Goal: Transaction & Acquisition: Purchase product/service

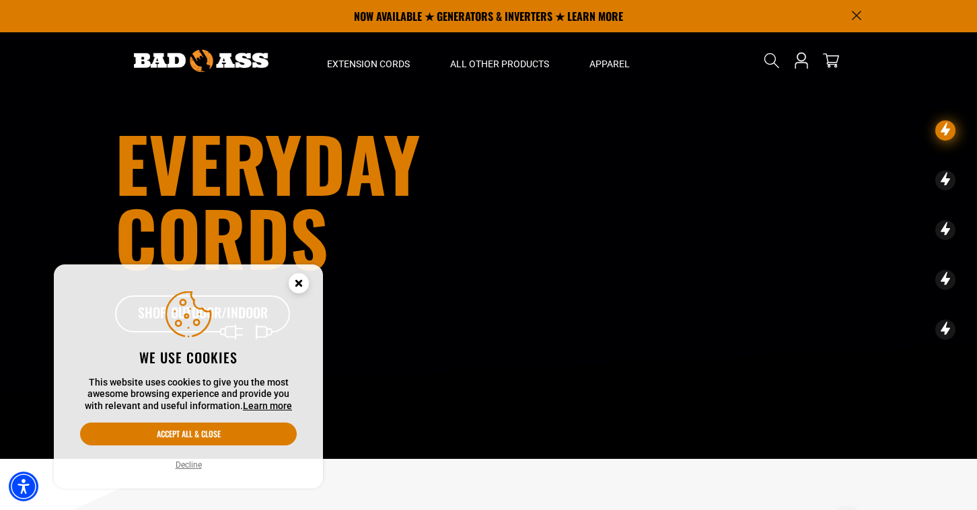
click at [183, 466] on button "Decline" at bounding box center [189, 464] width 34 height 13
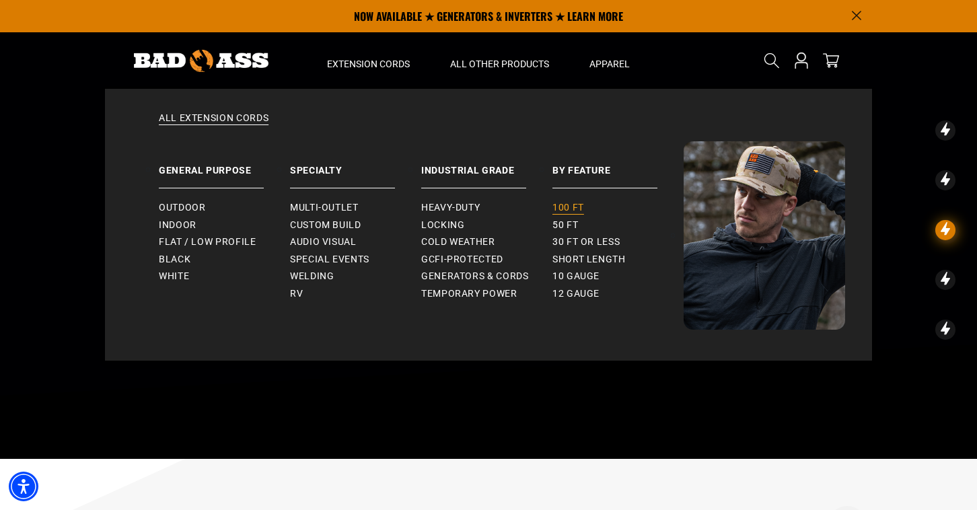
click at [569, 207] on span "100 ft" at bounding box center [569, 208] width 32 height 12
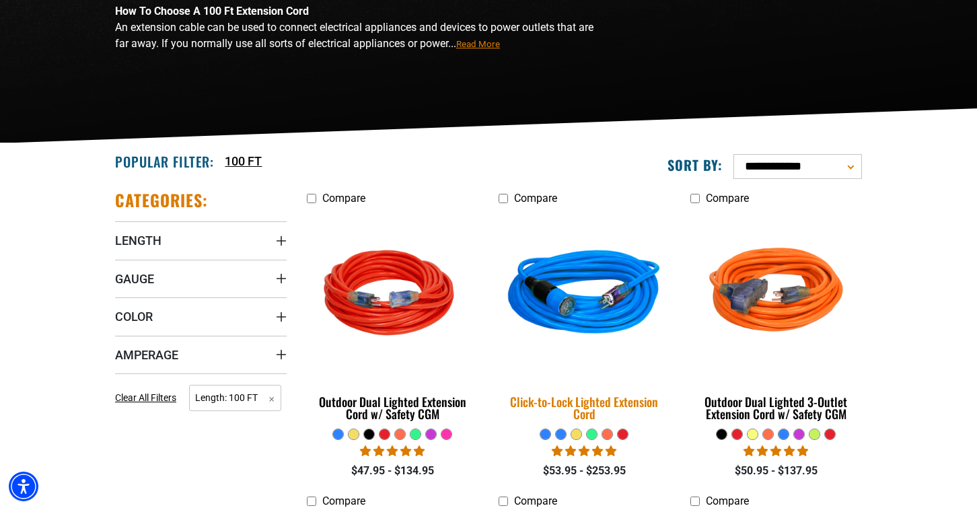
scroll to position [201, 0]
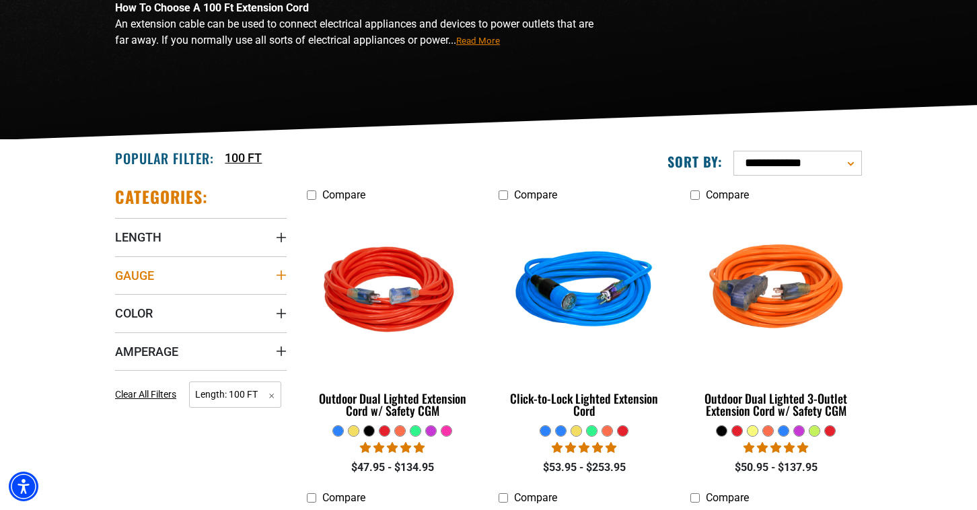
click at [281, 273] on icon "Gauge" at bounding box center [281, 275] width 9 height 9
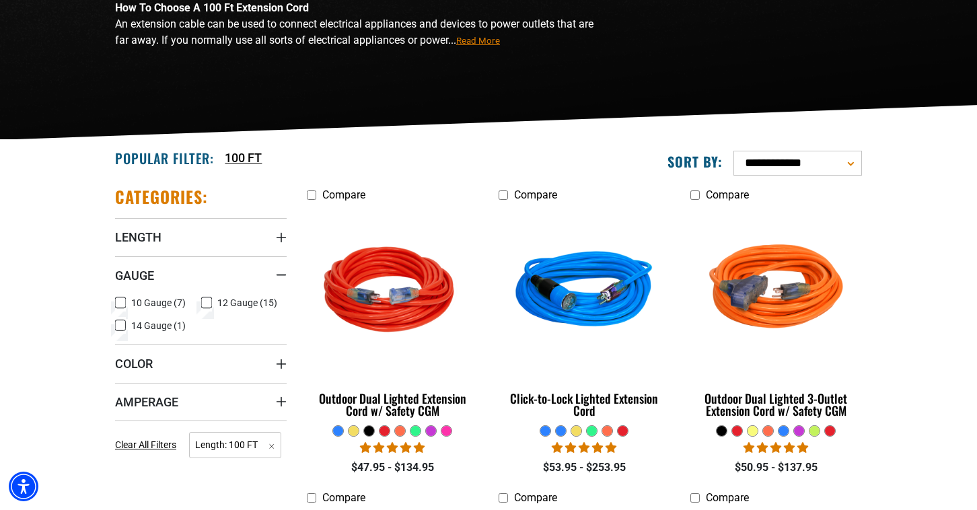
click at [121, 301] on icon at bounding box center [120, 303] width 11 height 18
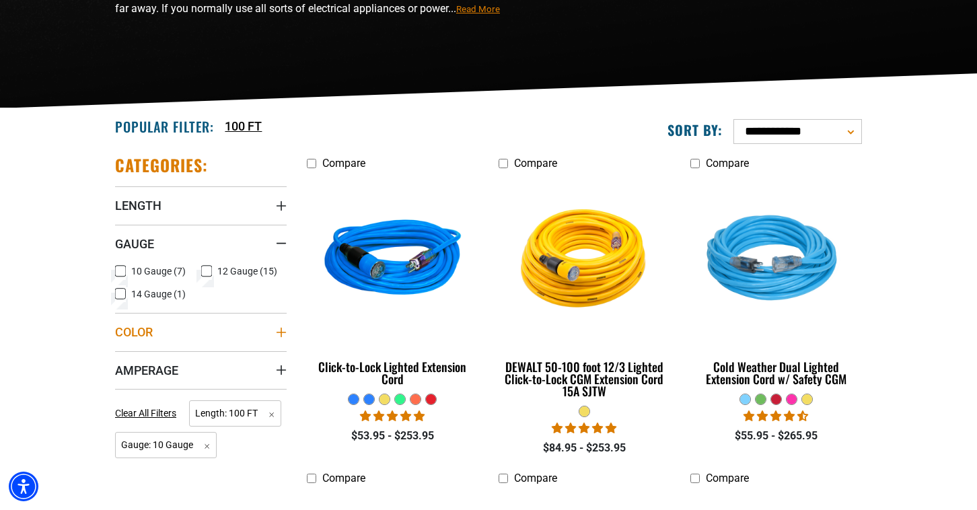
scroll to position [234, 0]
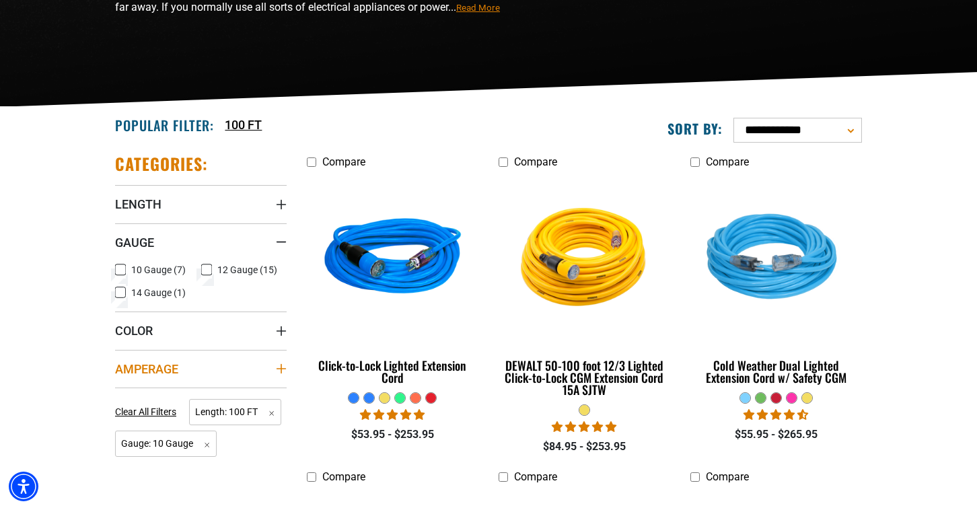
click at [280, 369] on icon "Amperage" at bounding box center [281, 368] width 9 height 9
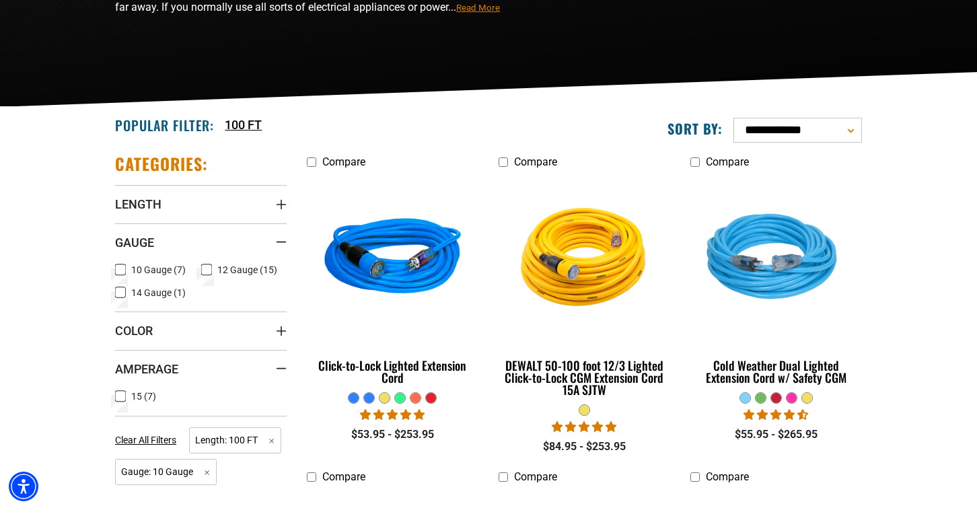
click at [124, 269] on icon at bounding box center [121, 270] width 6 height 3
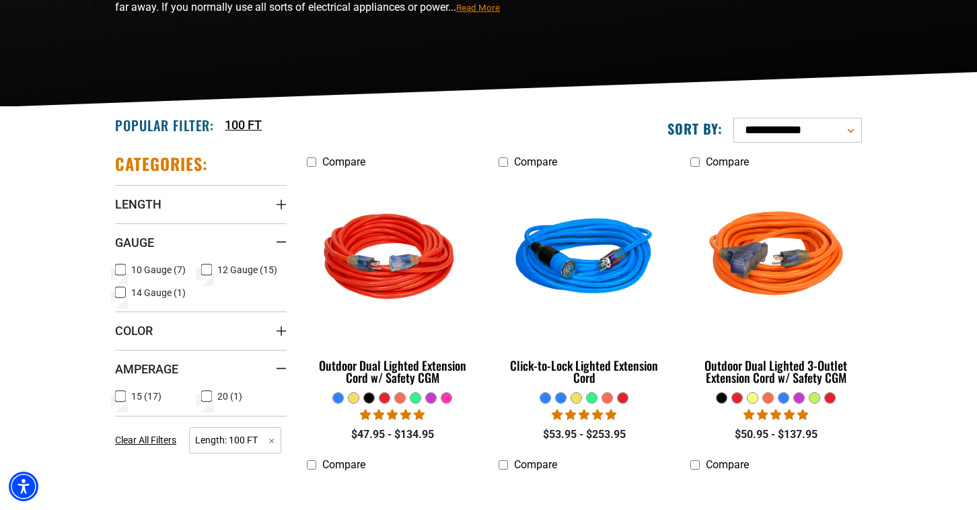
click at [207, 394] on icon at bounding box center [206, 397] width 11 height 18
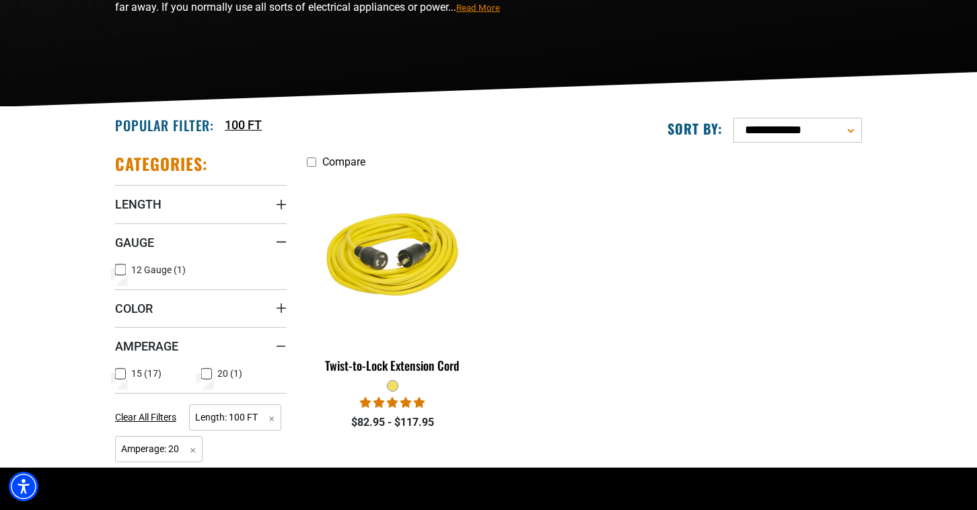
click at [205, 372] on icon at bounding box center [207, 374] width 8 height 7
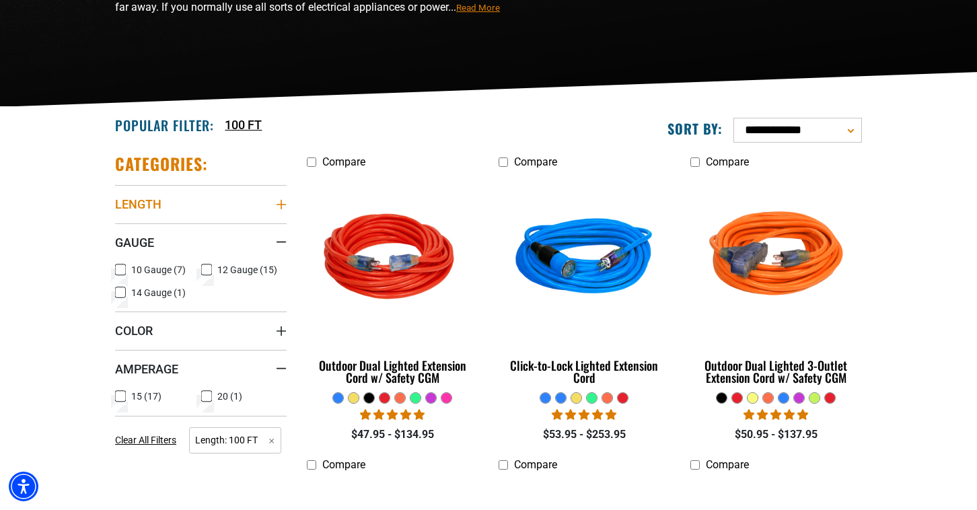
click at [282, 205] on icon "Length" at bounding box center [281, 204] width 11 height 11
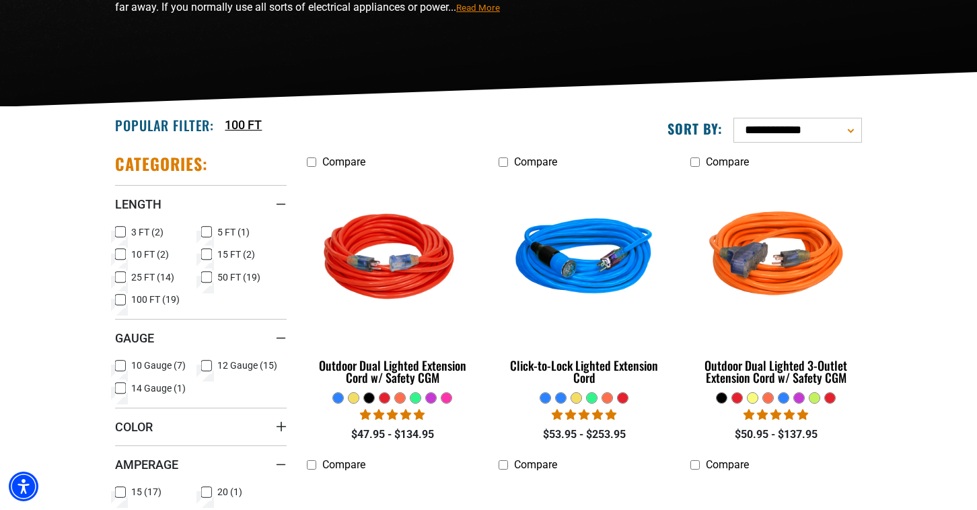
click at [121, 364] on icon at bounding box center [120, 366] width 11 height 18
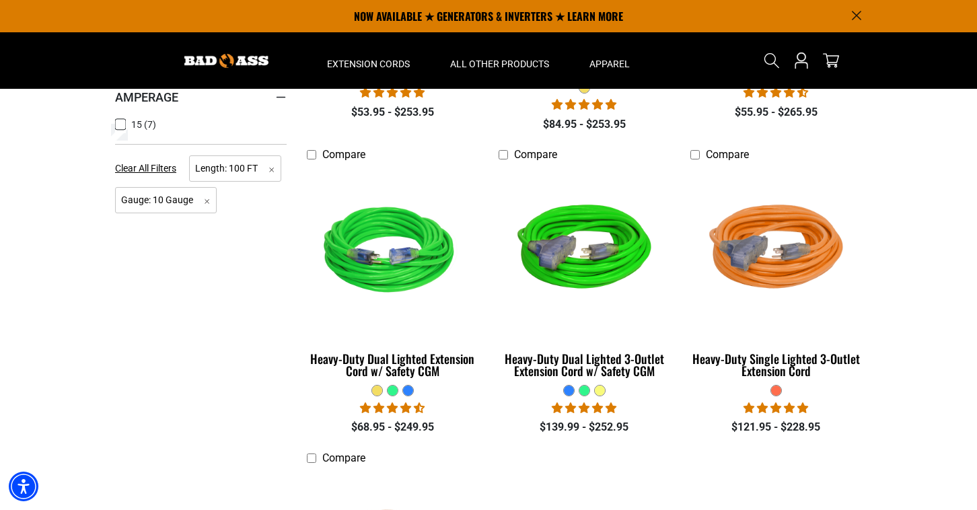
scroll to position [555, 0]
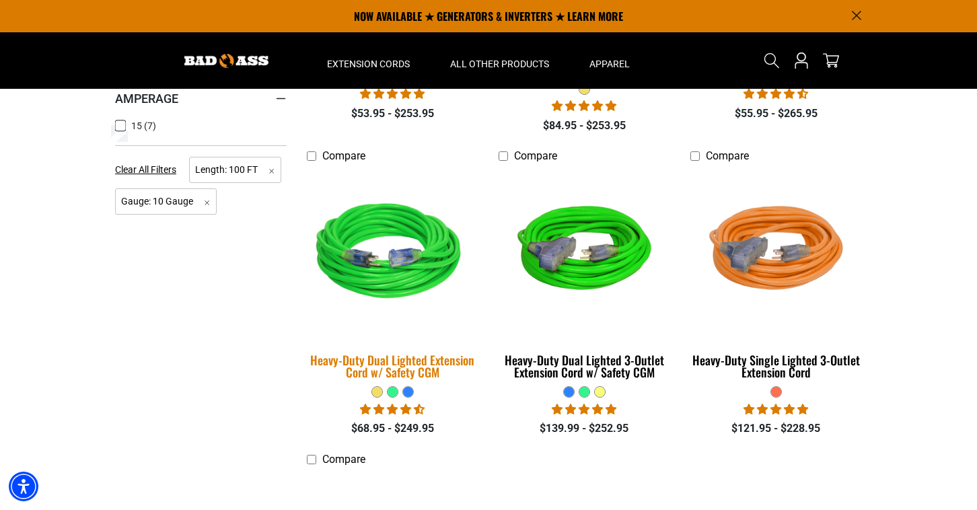
click at [399, 276] on img at bounding box center [393, 254] width 188 height 172
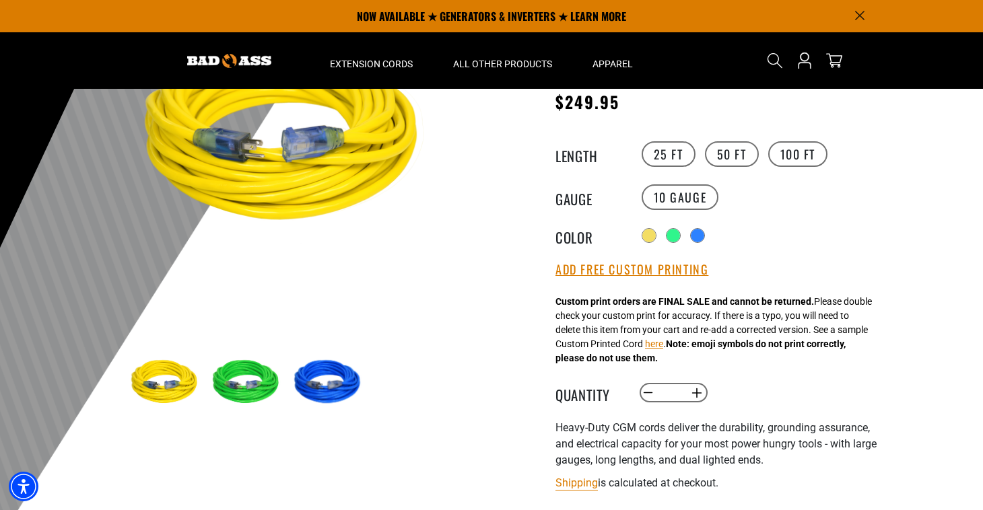
scroll to position [158, 0]
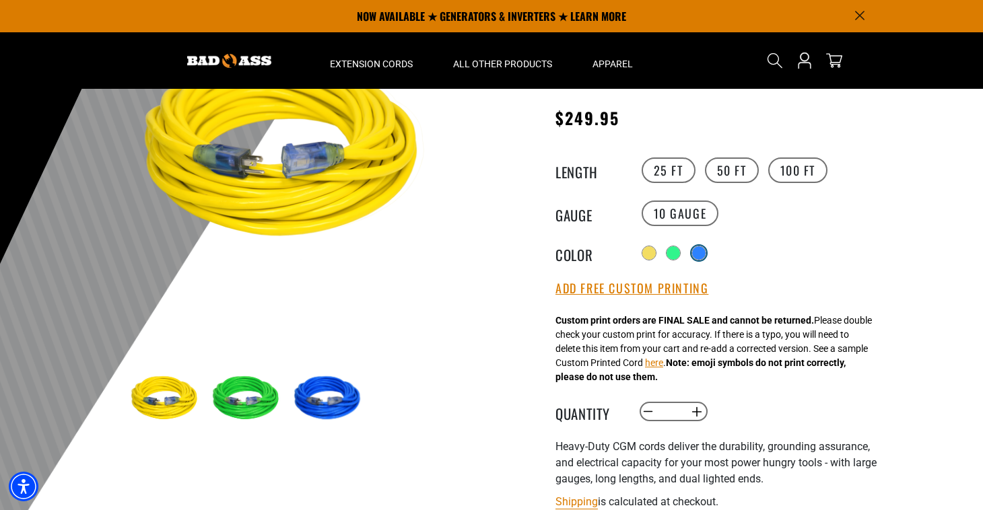
click at [702, 251] on div at bounding box center [698, 252] width 13 height 13
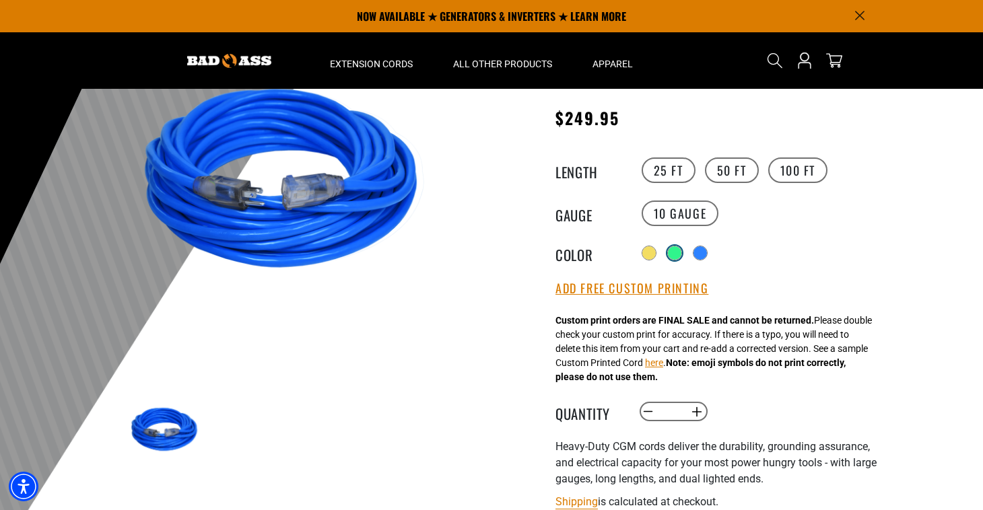
click at [672, 248] on div at bounding box center [674, 252] width 13 height 13
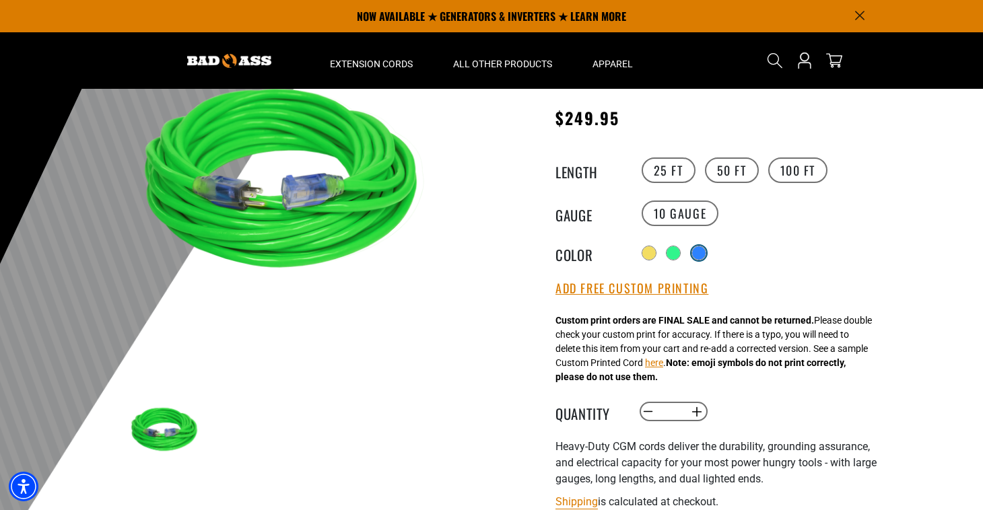
click at [702, 248] on div at bounding box center [698, 252] width 13 height 13
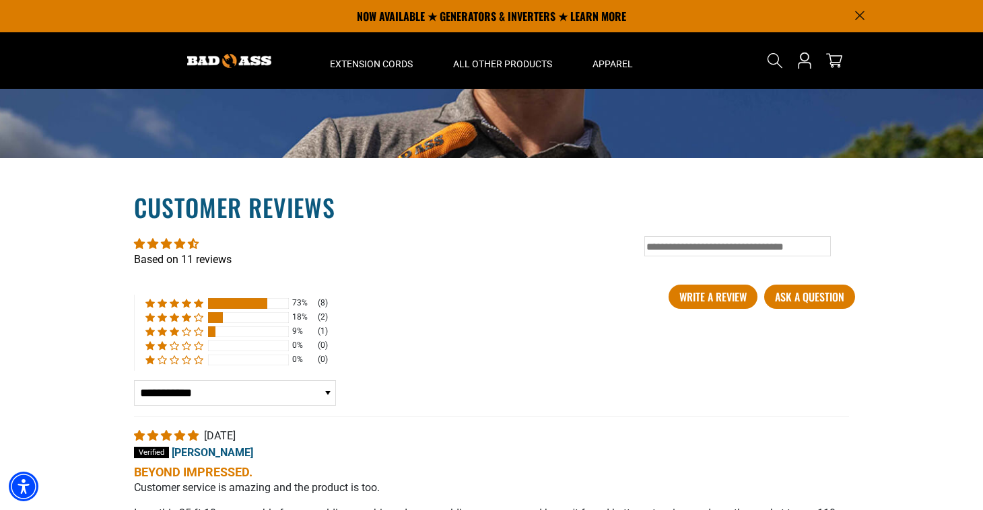
scroll to position [1941, 0]
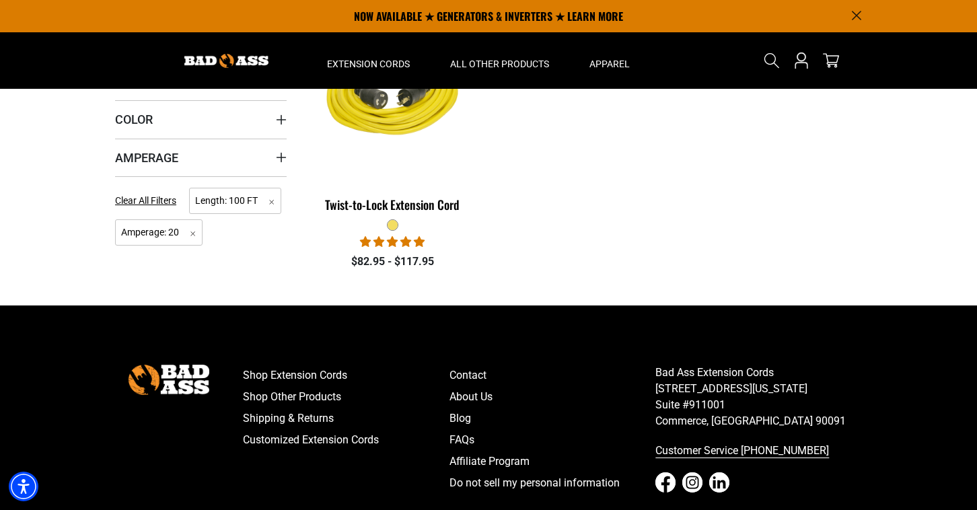
scroll to position [202, 0]
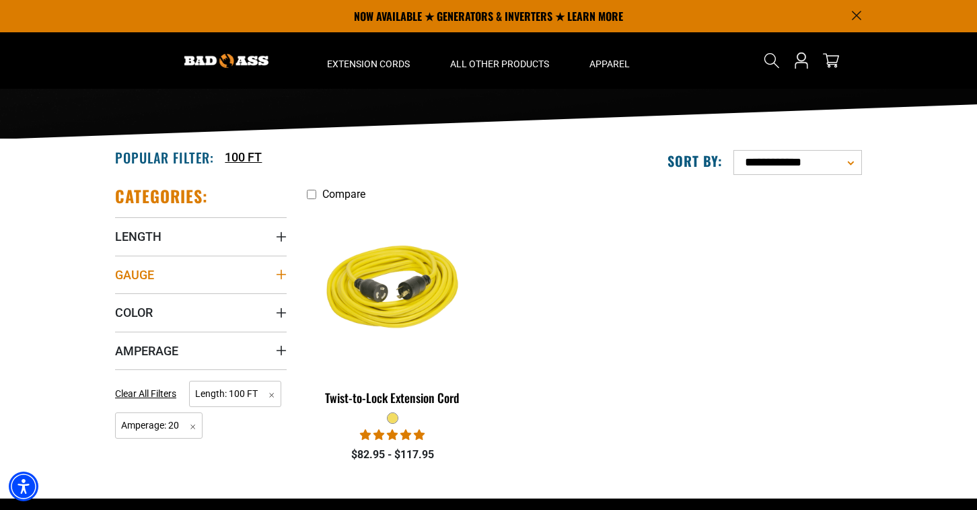
click at [281, 271] on icon "Gauge" at bounding box center [281, 274] width 9 height 9
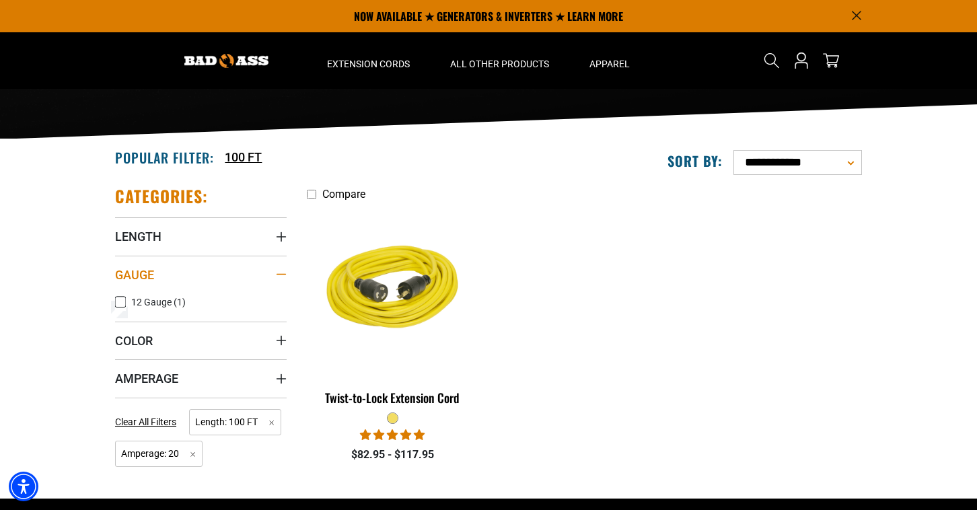
click at [285, 270] on div "Gauge" at bounding box center [281, 274] width 11 height 11
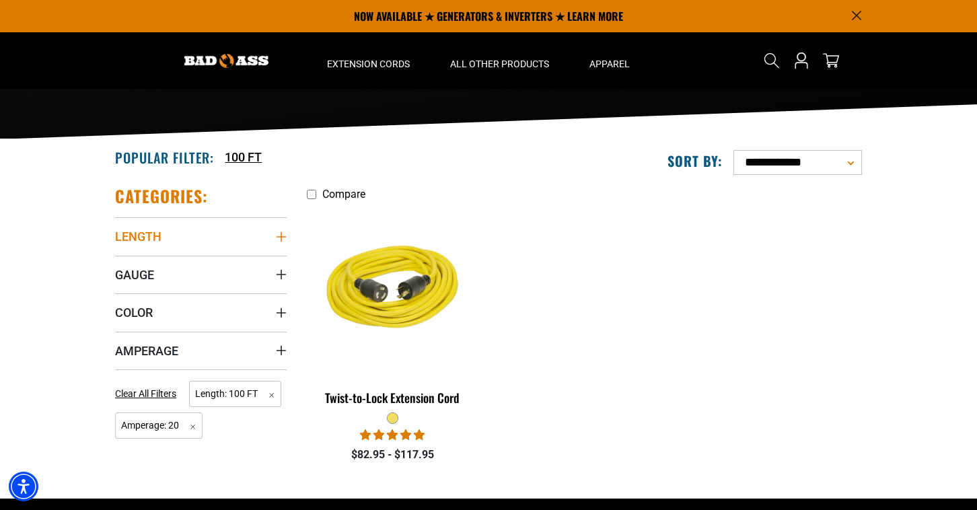
click at [281, 232] on icon "Length" at bounding box center [281, 237] width 11 height 11
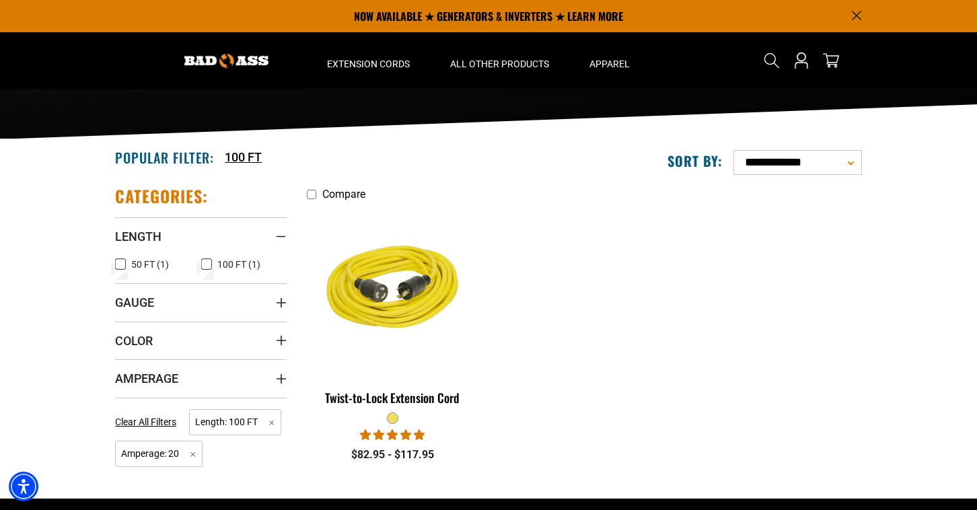
click at [425, 168] on div "Popular Filter: 100 FT" at bounding box center [297, 157] width 384 height 36
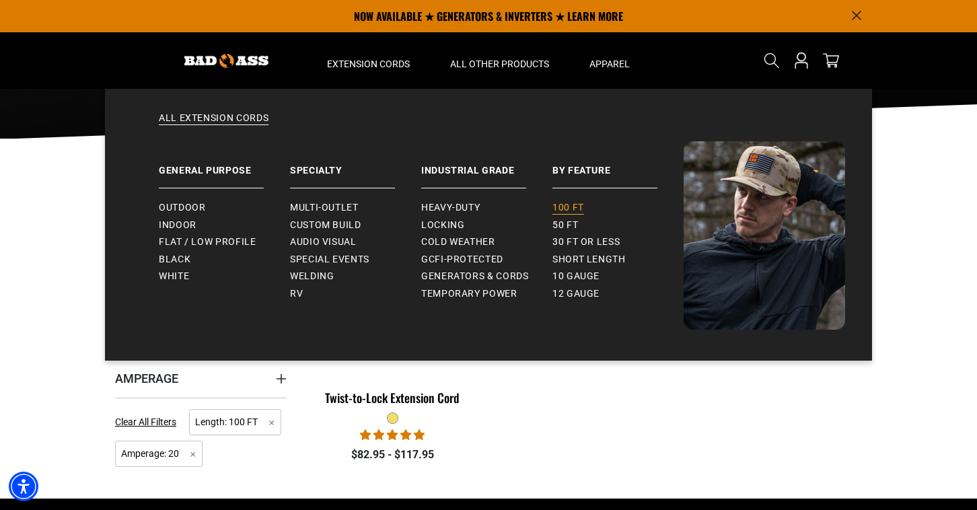
click at [572, 206] on span "100 ft" at bounding box center [569, 208] width 32 height 12
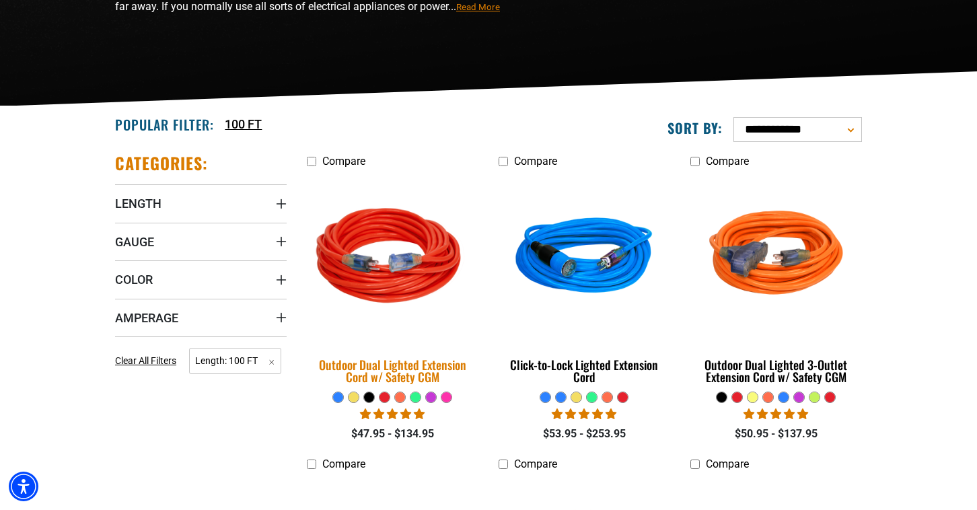
scroll to position [249, 0]
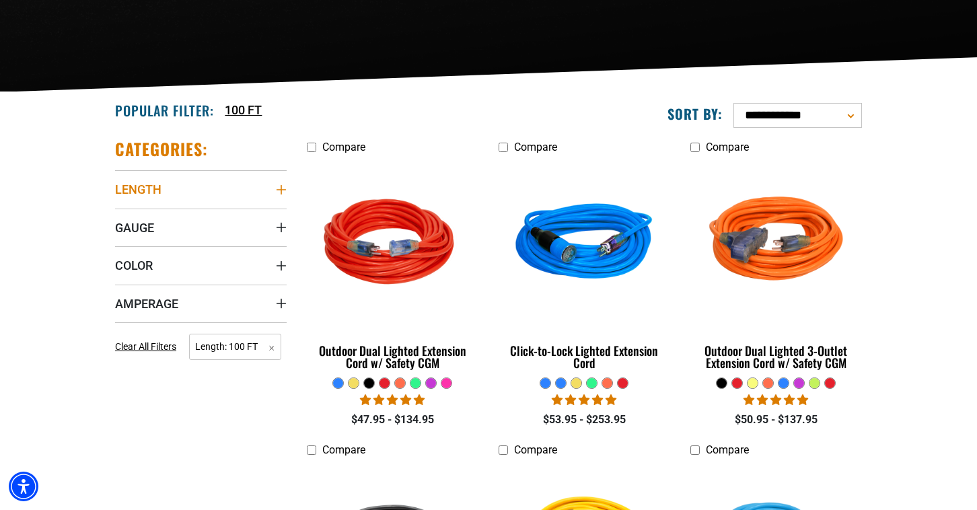
click at [281, 186] on icon "Length" at bounding box center [281, 189] width 9 height 9
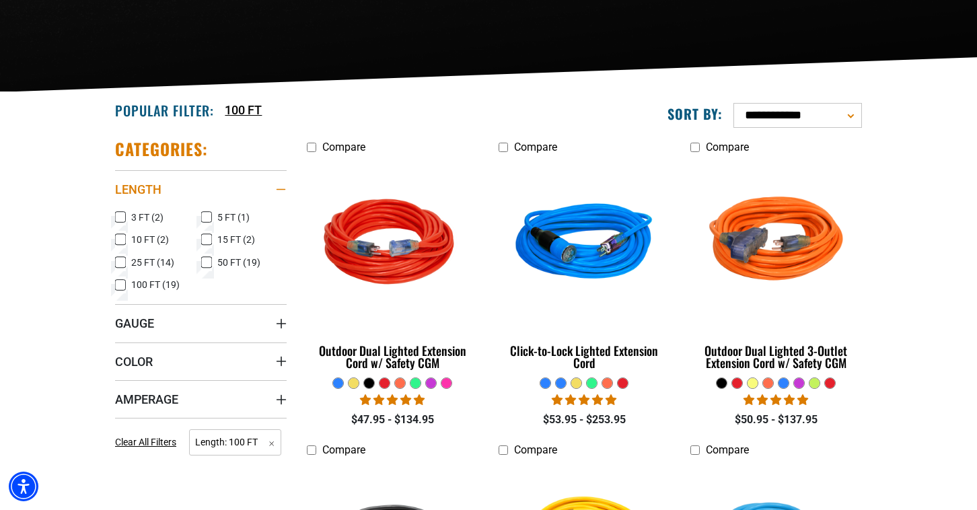
click at [281, 186] on div "Length" at bounding box center [281, 189] width 11 height 11
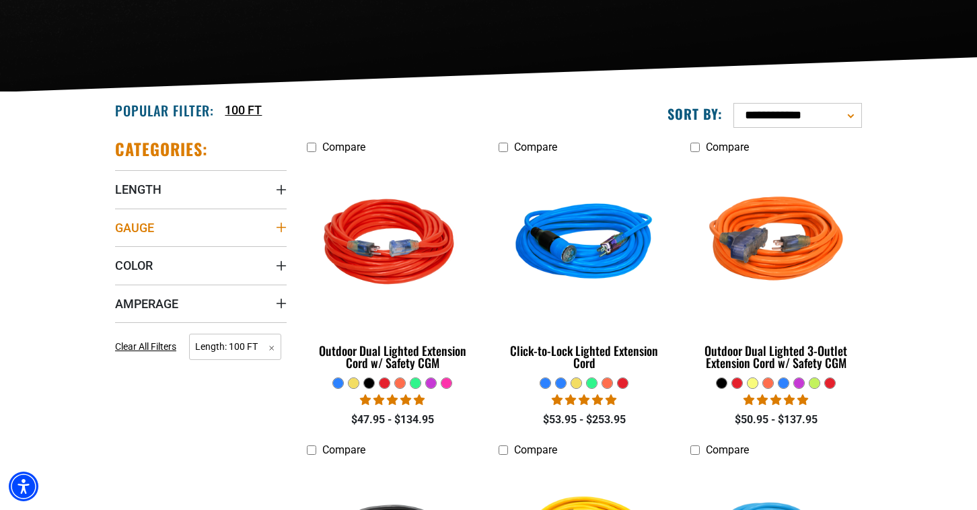
click at [281, 226] on icon "Gauge" at bounding box center [281, 227] width 9 height 9
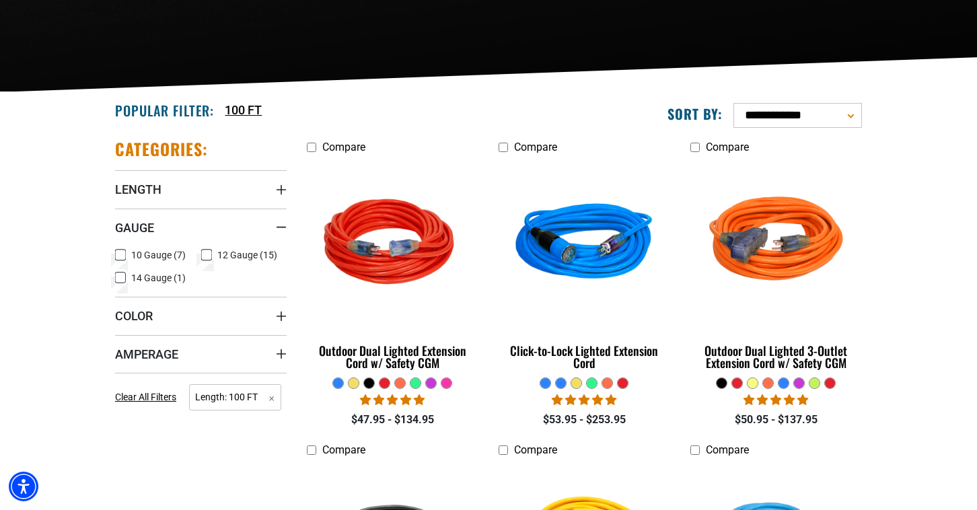
click at [210, 254] on icon at bounding box center [206, 255] width 11 height 18
click at [282, 313] on icon "Color" at bounding box center [281, 316] width 11 height 11
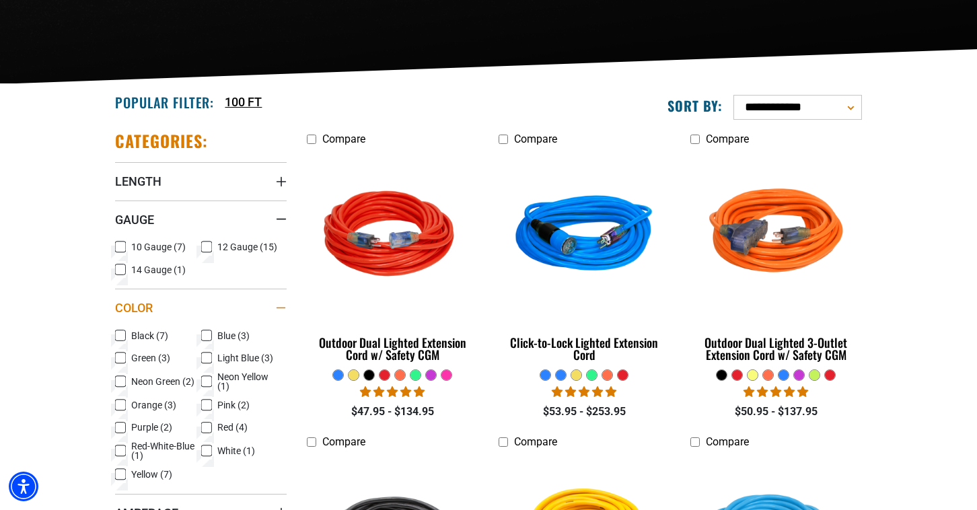
scroll to position [254, 0]
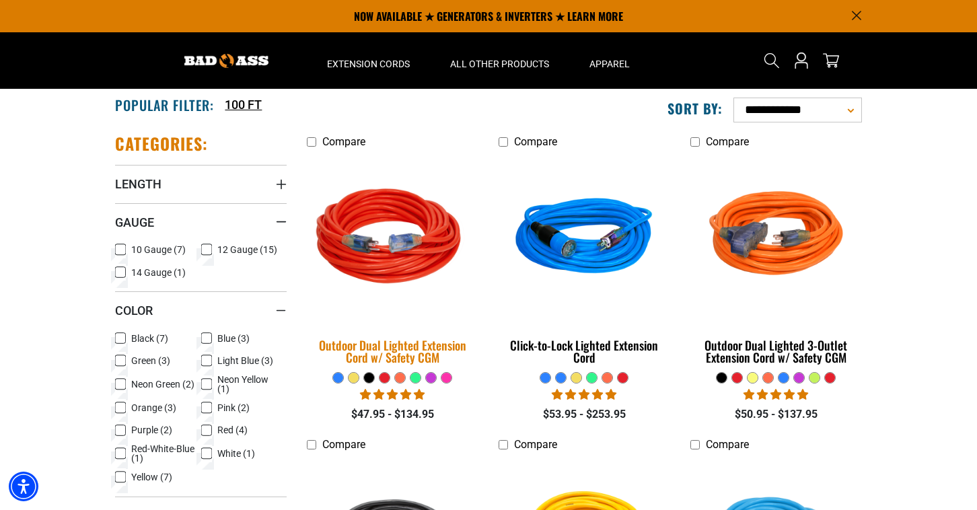
click at [311, 296] on img at bounding box center [393, 239] width 188 height 172
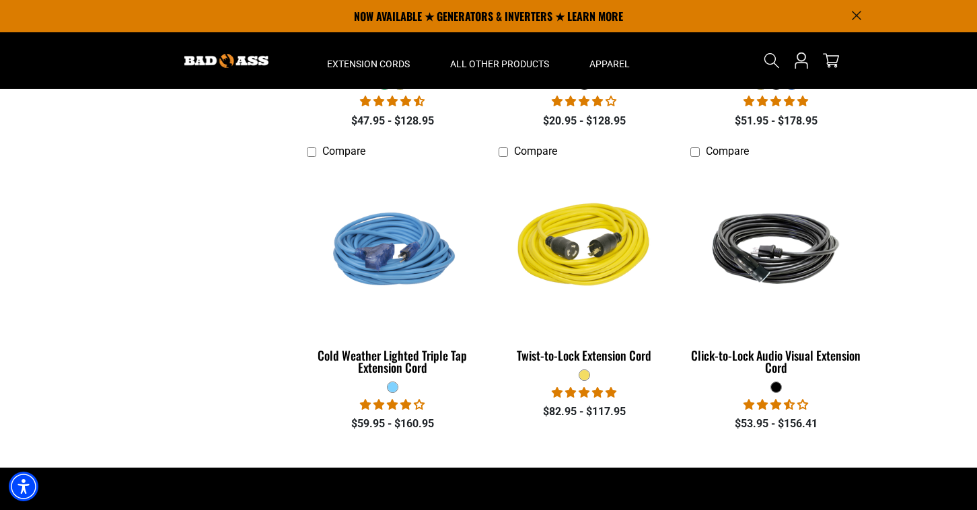
scroll to position [1490, 0]
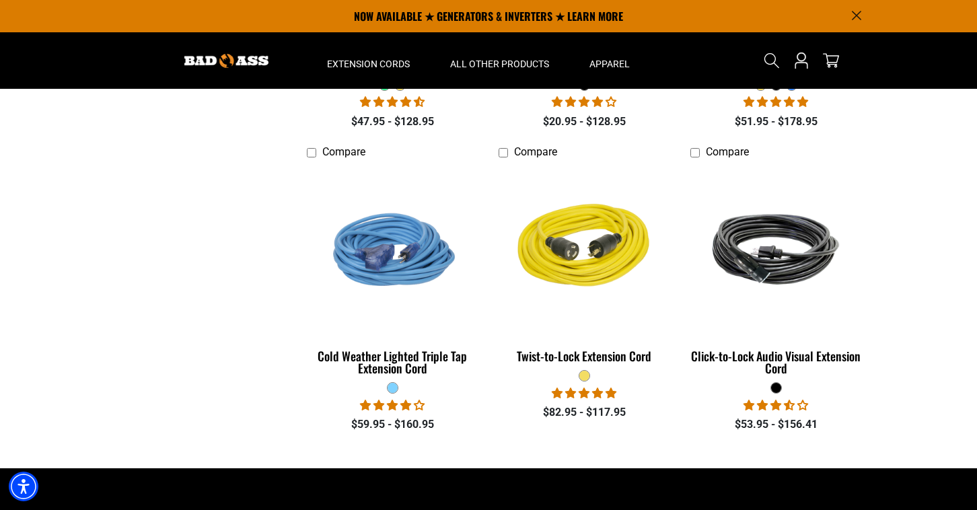
click at [857, 14] on icon "Announcement" at bounding box center [856, 15] width 9 height 9
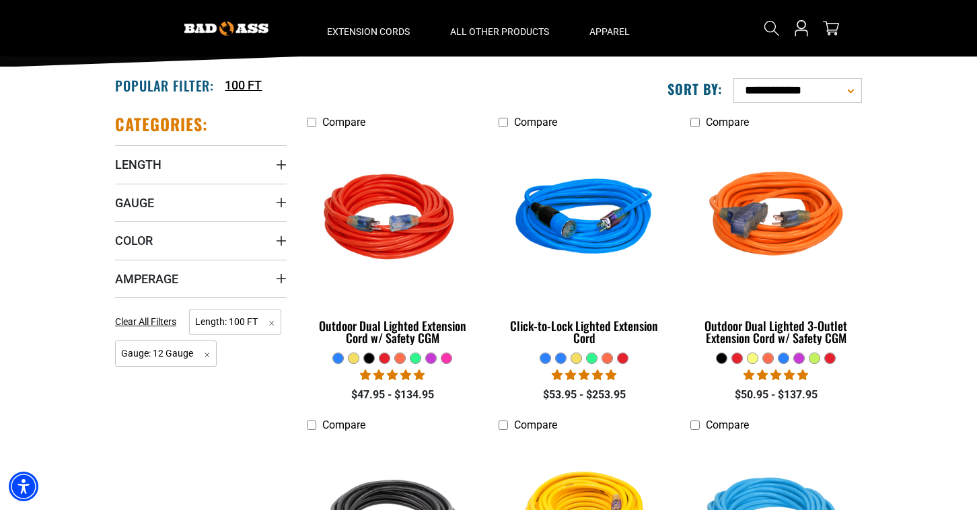
scroll to position [242, 0]
click at [278, 277] on icon "Amperage" at bounding box center [281, 278] width 11 height 11
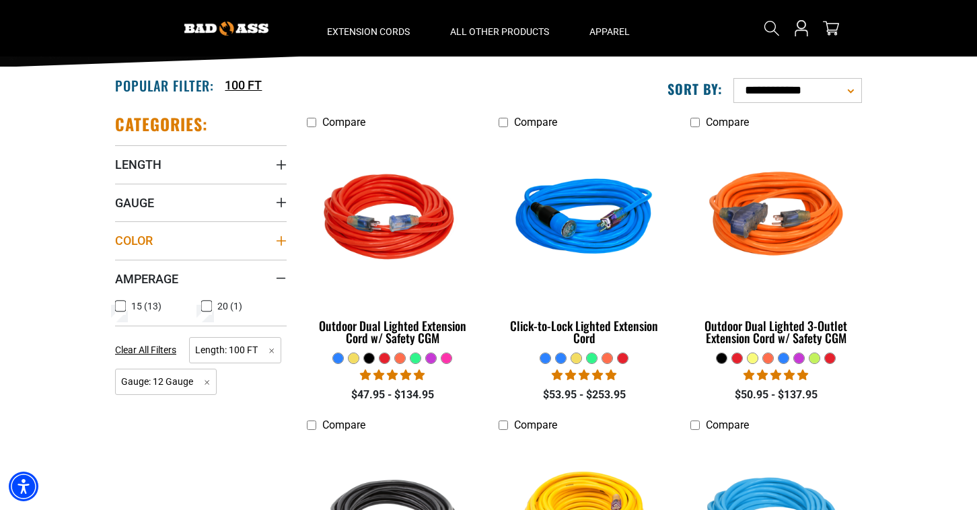
click at [282, 238] on icon "Color" at bounding box center [281, 241] width 11 height 11
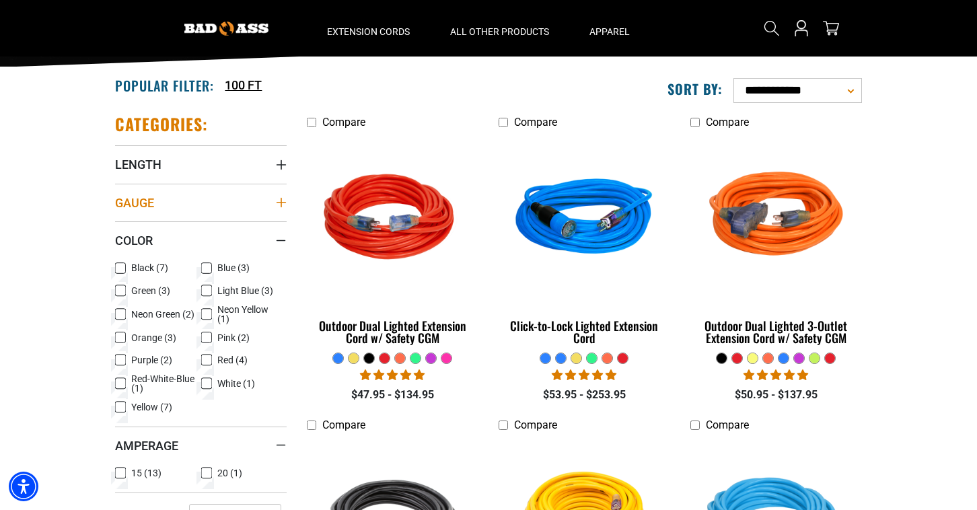
click at [277, 199] on icon "Gauge" at bounding box center [281, 202] width 11 height 11
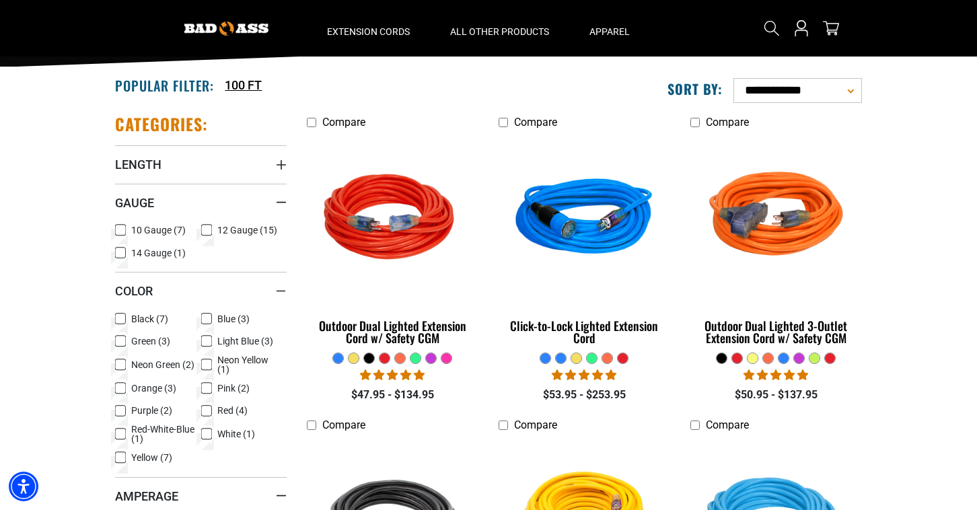
click at [121, 364] on icon at bounding box center [120, 365] width 11 height 18
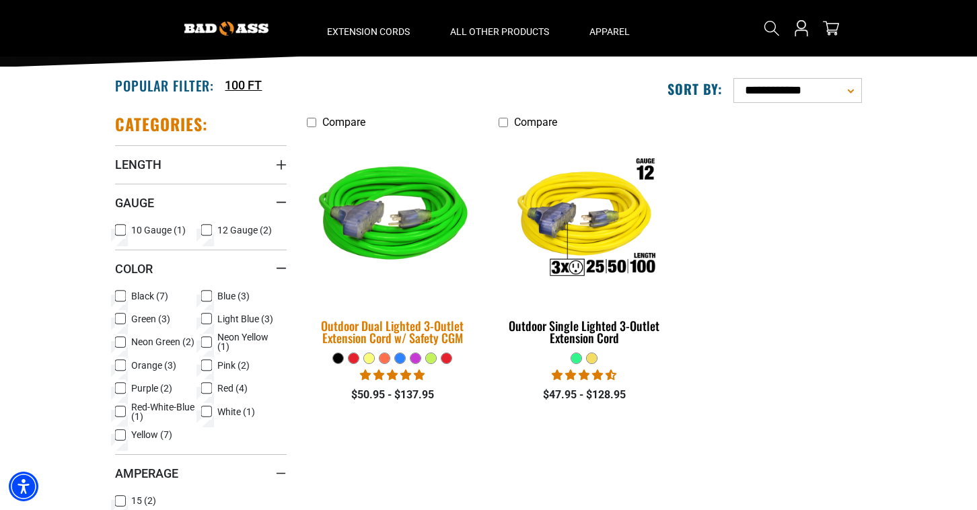
click at [401, 233] on img at bounding box center [393, 219] width 188 height 172
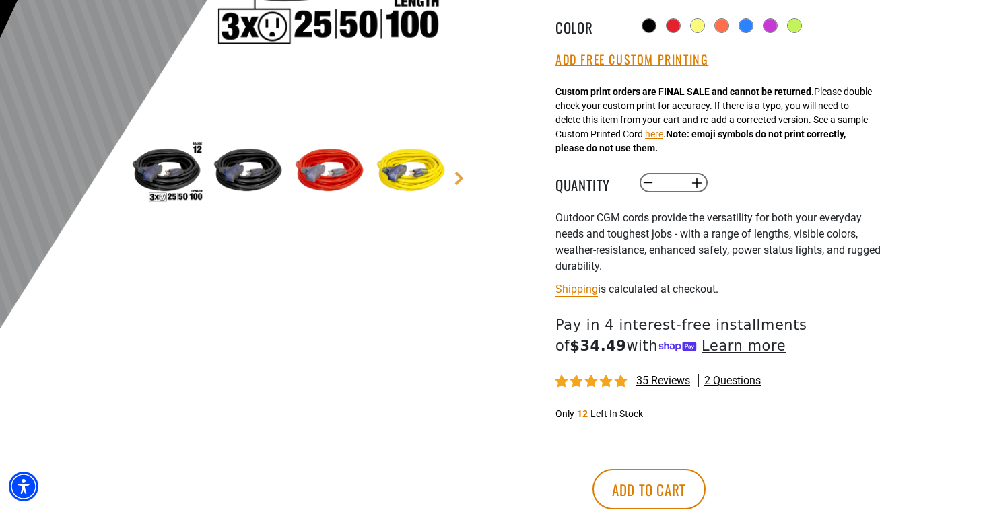
scroll to position [386, 0]
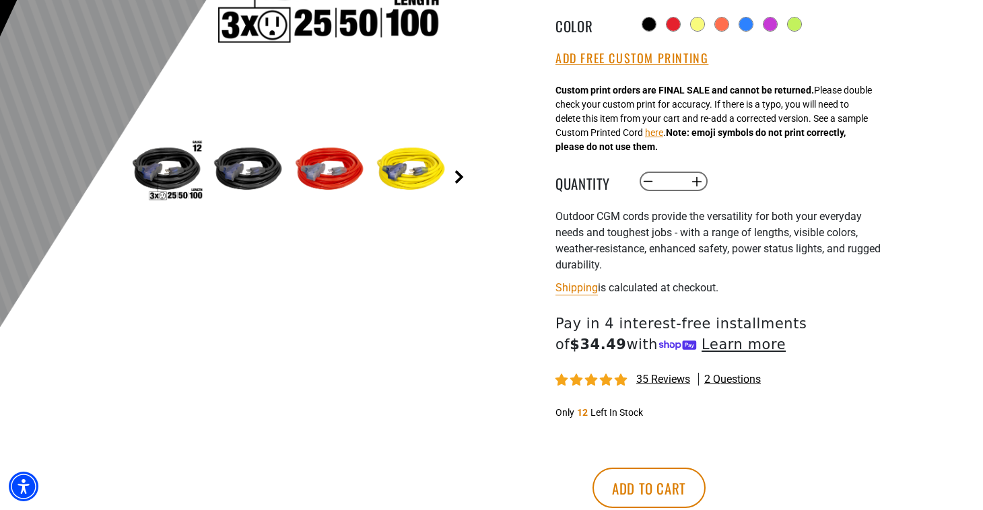
click at [460, 172] on link "Next" at bounding box center [458, 176] width 13 height 13
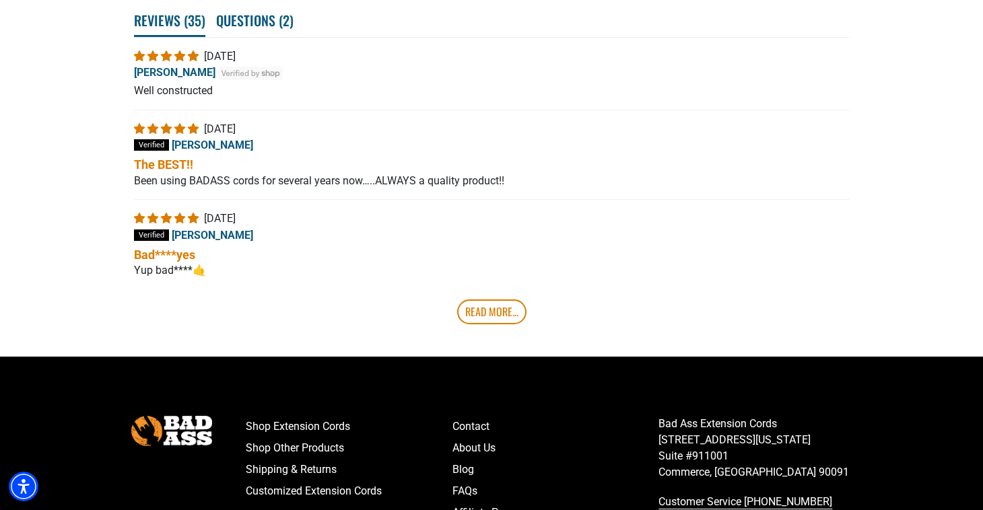
scroll to position [2808, 0]
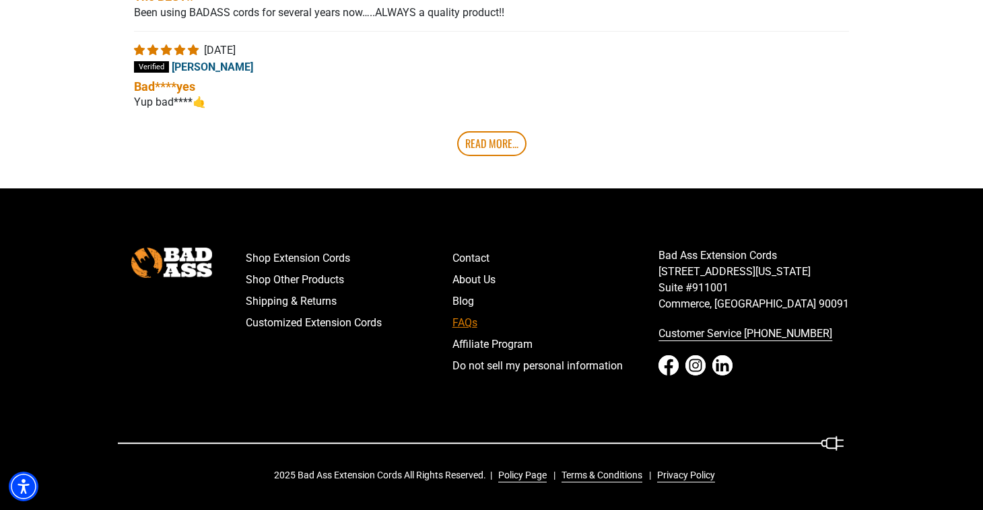
click at [468, 327] on link "FAQs" at bounding box center [555, 323] width 207 height 22
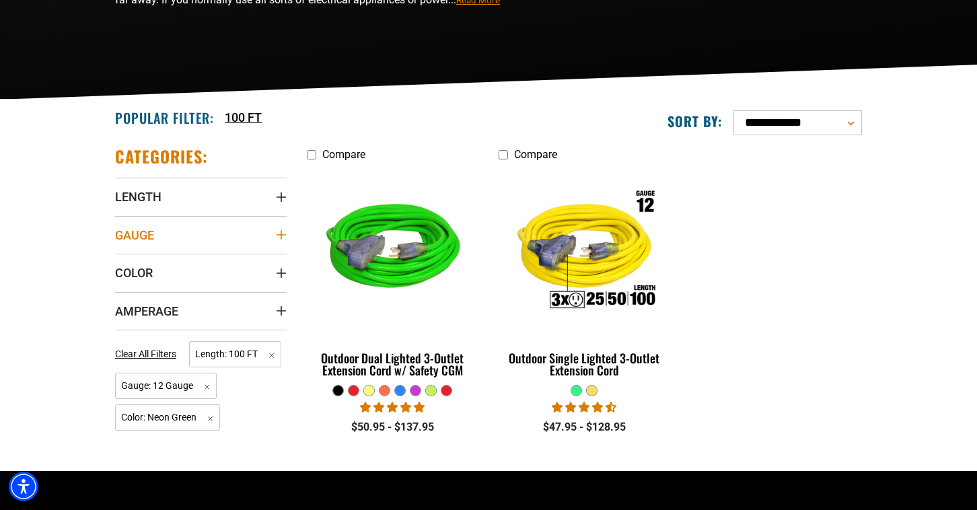
click at [277, 231] on icon "Gauge" at bounding box center [281, 235] width 11 height 11
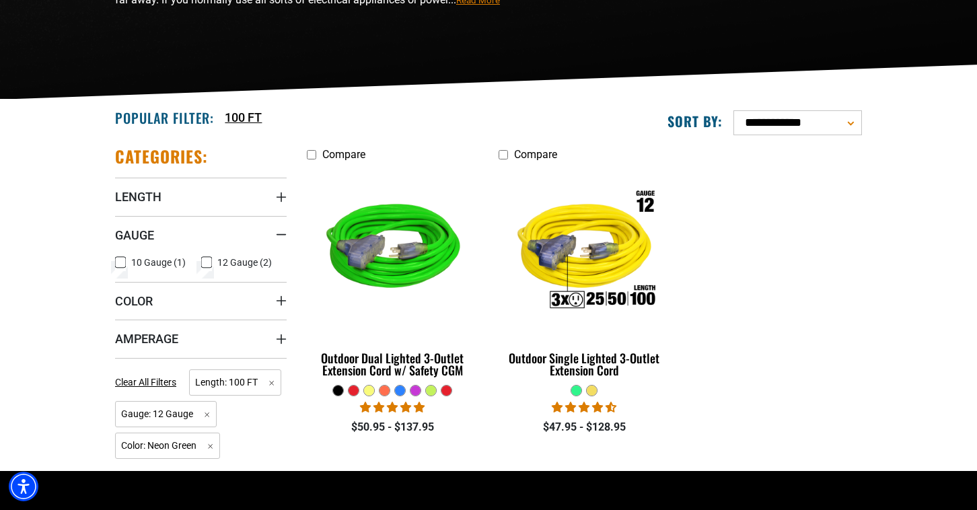
click at [119, 263] on icon at bounding box center [120, 263] width 11 height 18
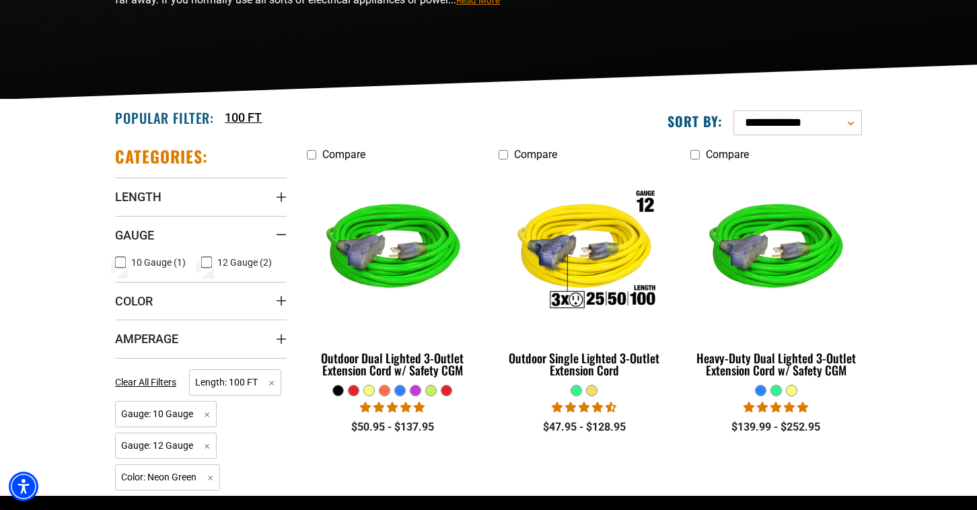
click at [207, 260] on icon at bounding box center [207, 262] width 8 height 7
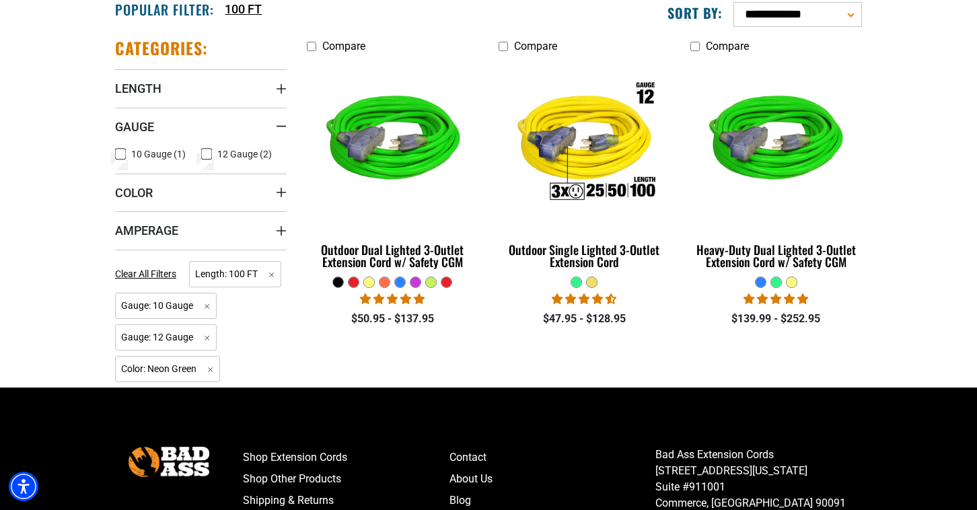
scroll to position [353, 0]
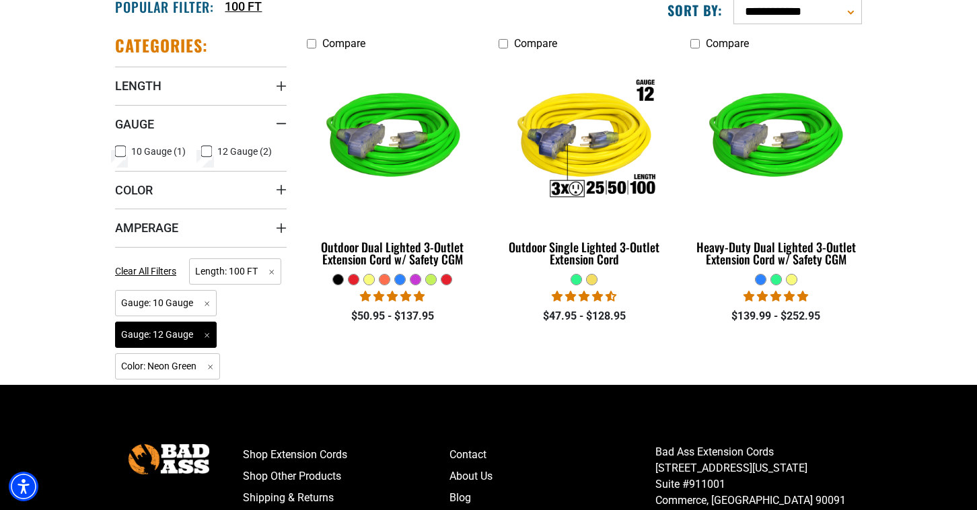
click at [207, 333] on span "Gauge: 12 Gauge Remove filter" at bounding box center [166, 335] width 102 height 26
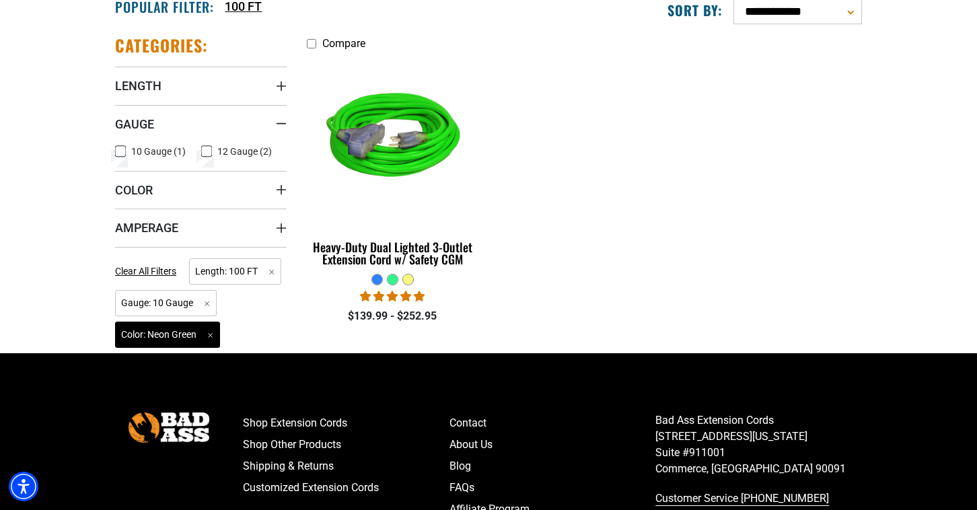
click at [212, 335] on span "Color: Neon Green Remove filter" at bounding box center [167, 335] width 105 height 26
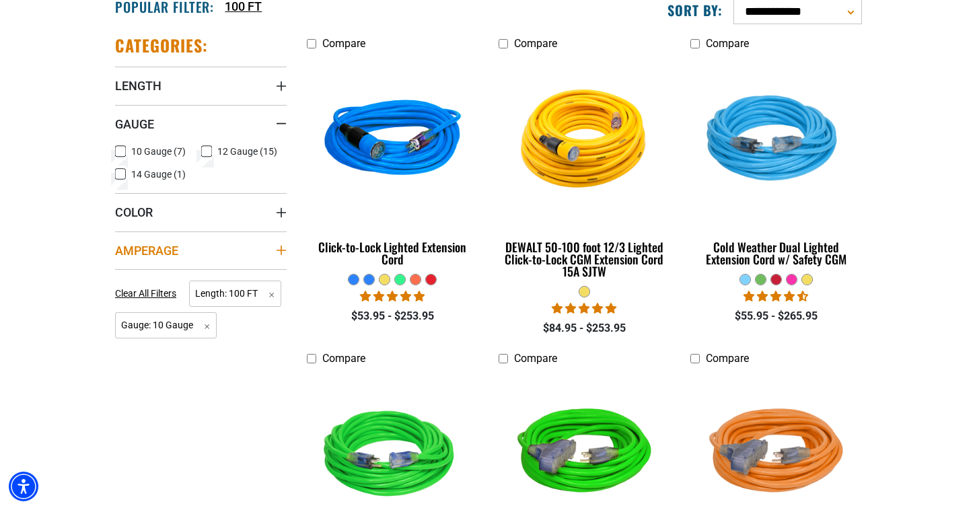
click at [281, 246] on icon "Amperage" at bounding box center [281, 250] width 9 height 9
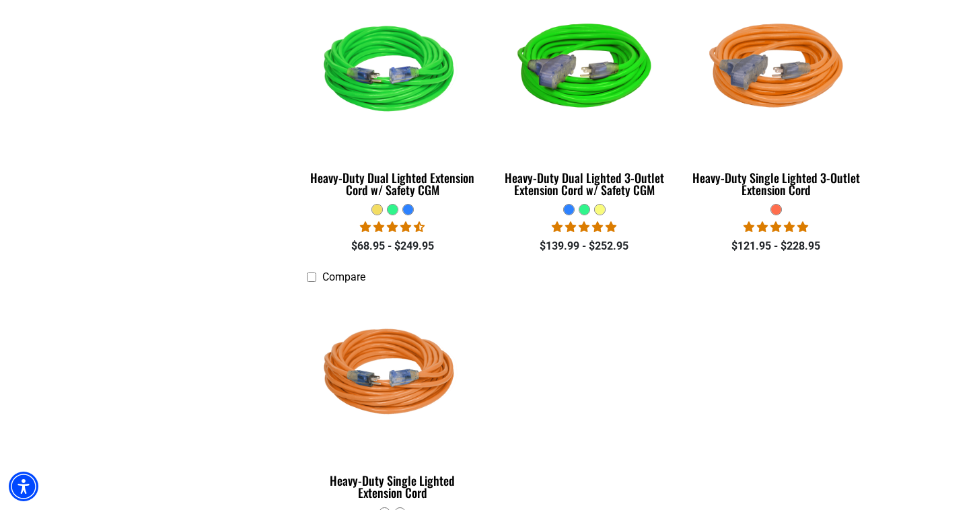
scroll to position [740, 0]
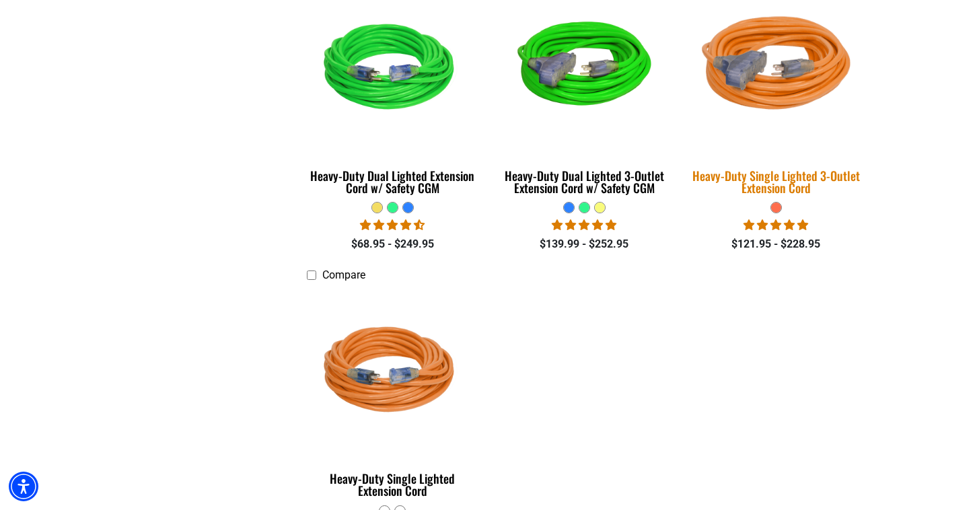
click at [784, 77] on img at bounding box center [776, 69] width 188 height 172
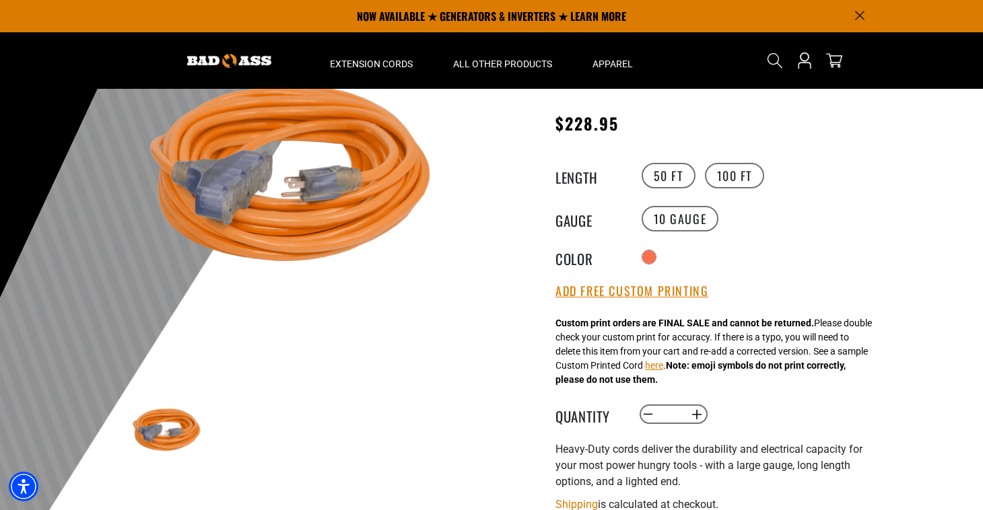
scroll to position [114, 0]
